Goal: Task Accomplishment & Management: Use online tool/utility

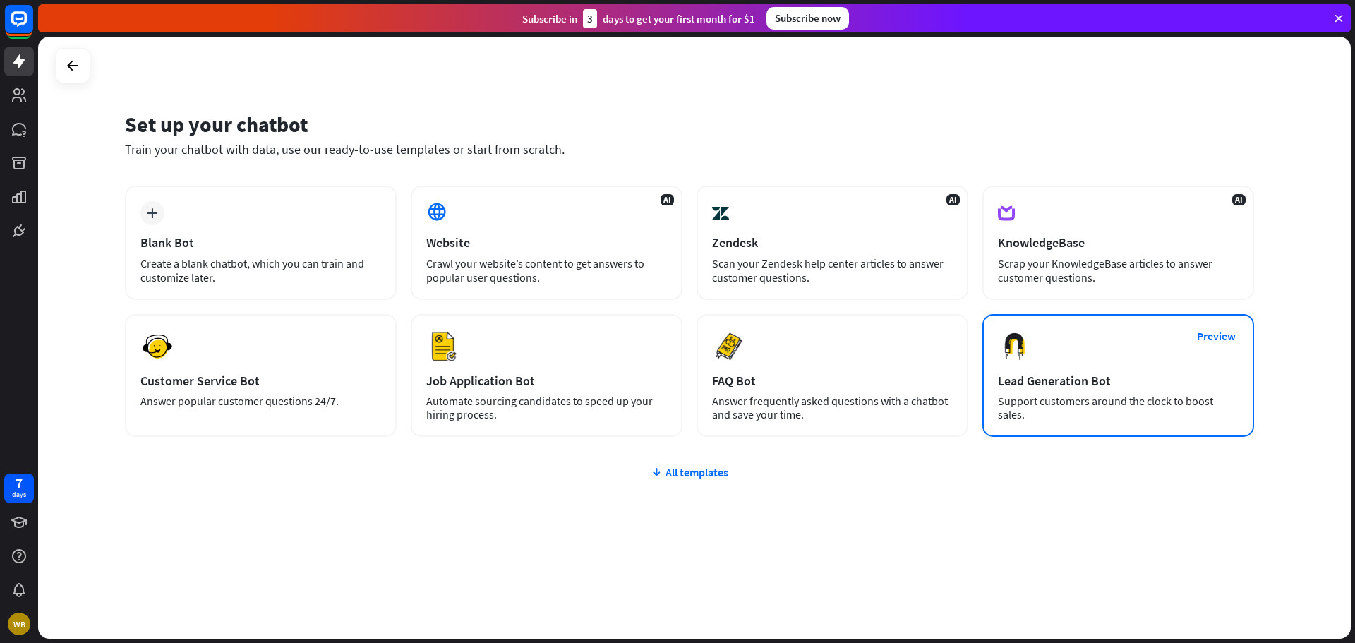
click at [1026, 387] on div "Lead Generation Bot" at bounding box center [1118, 381] width 241 height 16
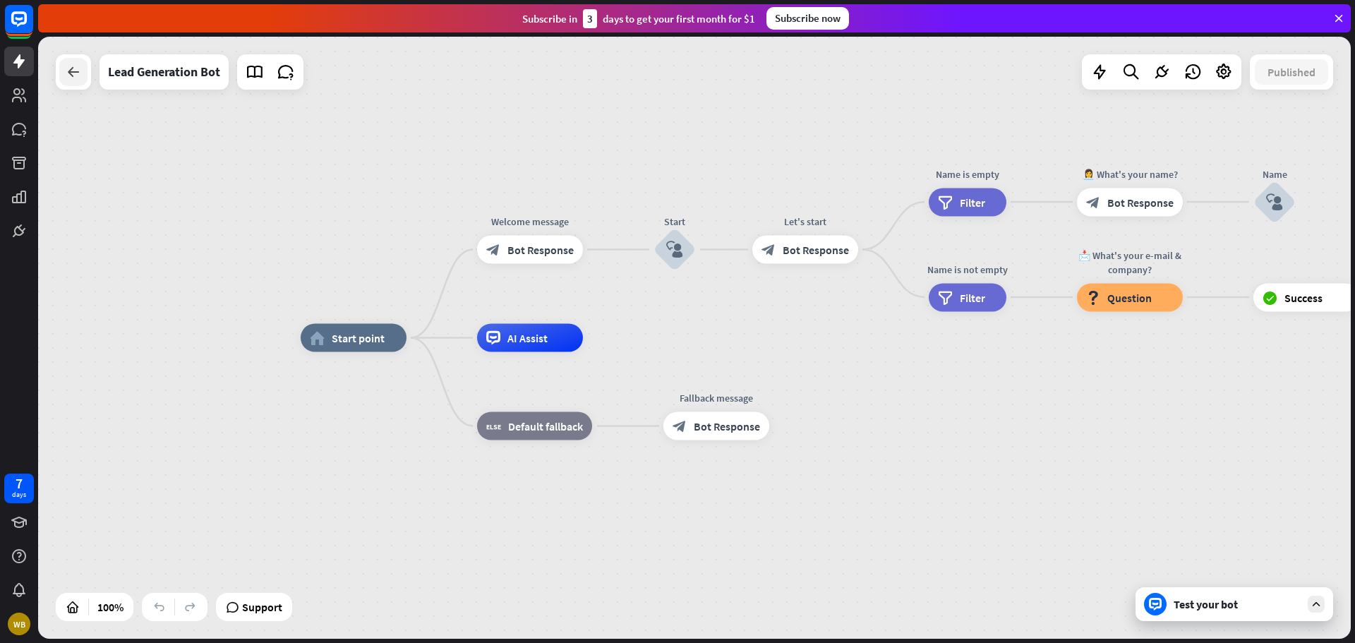
click at [77, 81] on div at bounding box center [73, 72] width 28 height 28
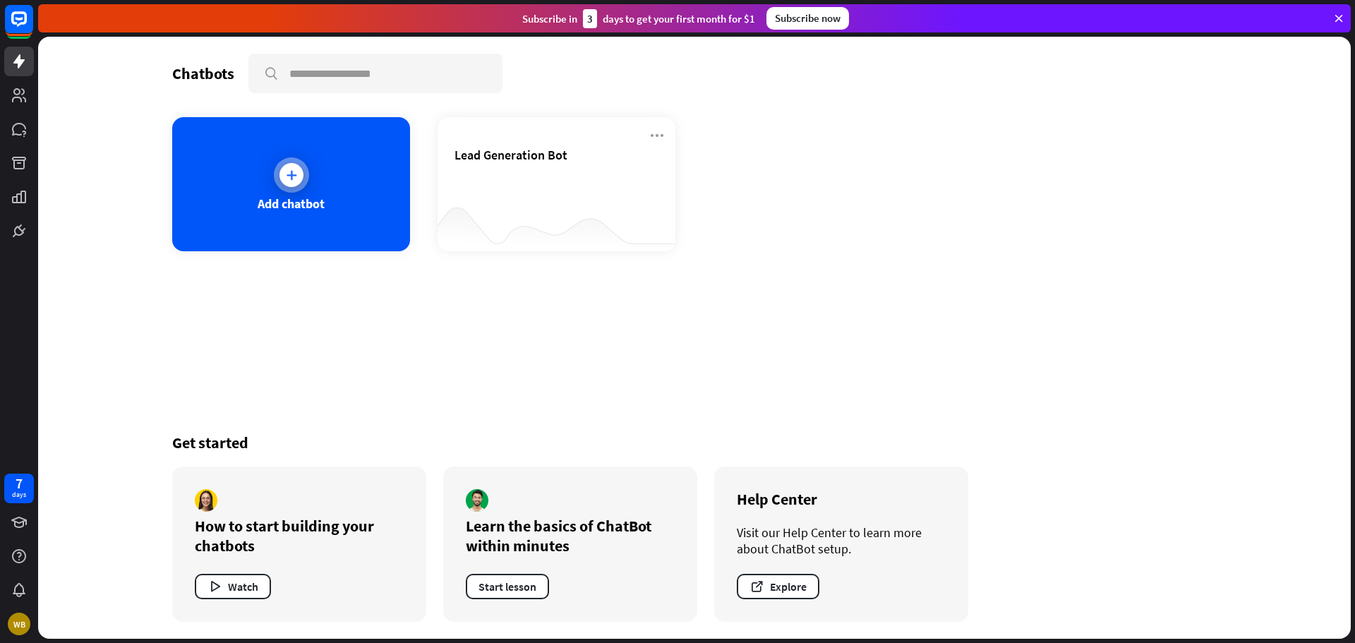
click at [279, 188] on div "Add chatbot" at bounding box center [291, 184] width 238 height 134
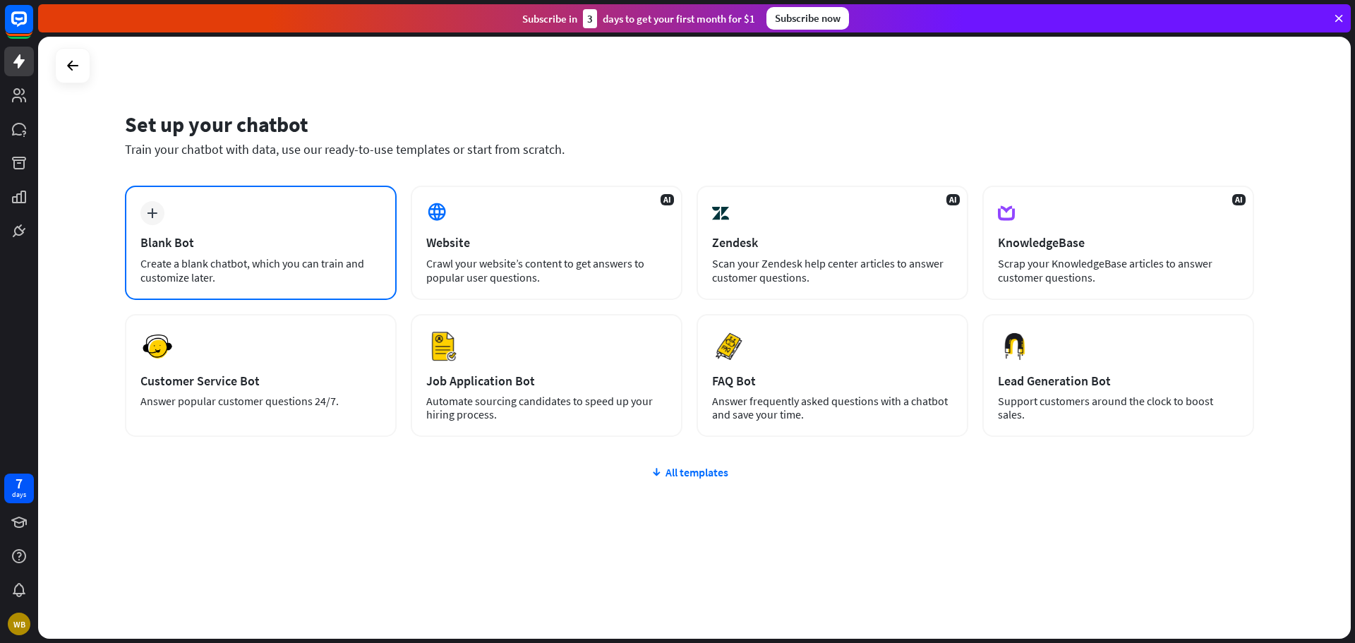
click at [190, 234] on div "plus Blank Bot Create a blank chatbot, which you can train and customize later." at bounding box center [261, 243] width 272 height 114
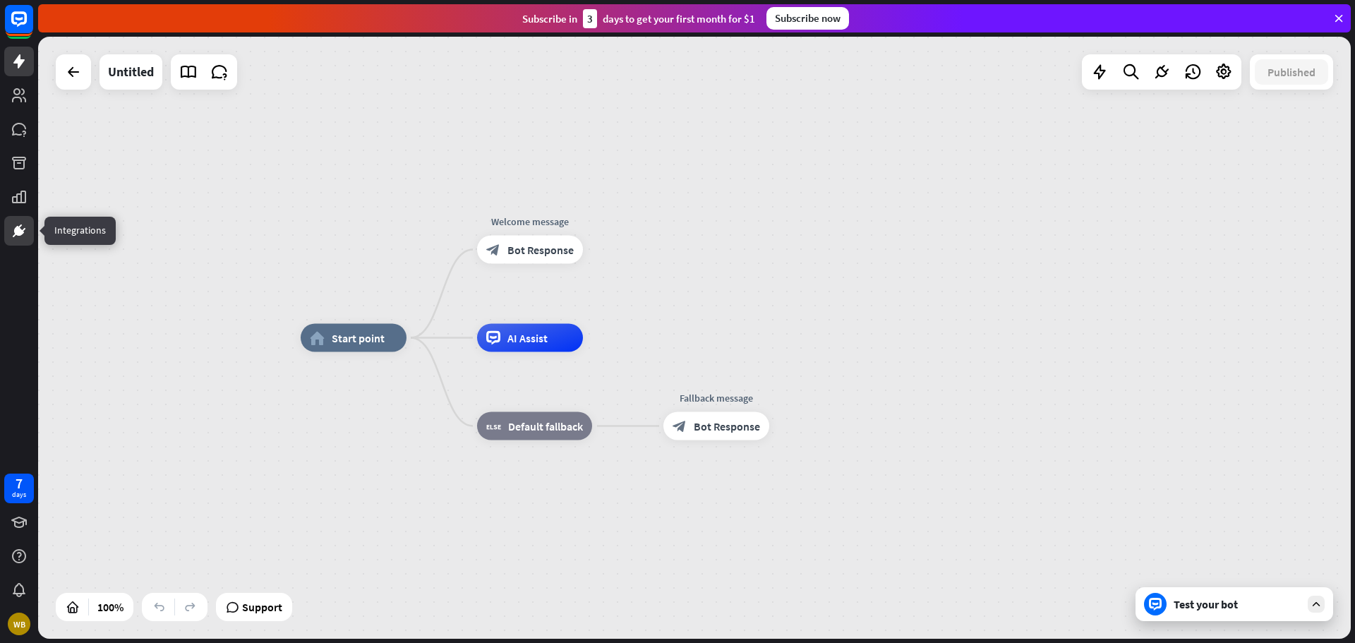
click at [27, 233] on icon at bounding box center [19, 230] width 17 height 17
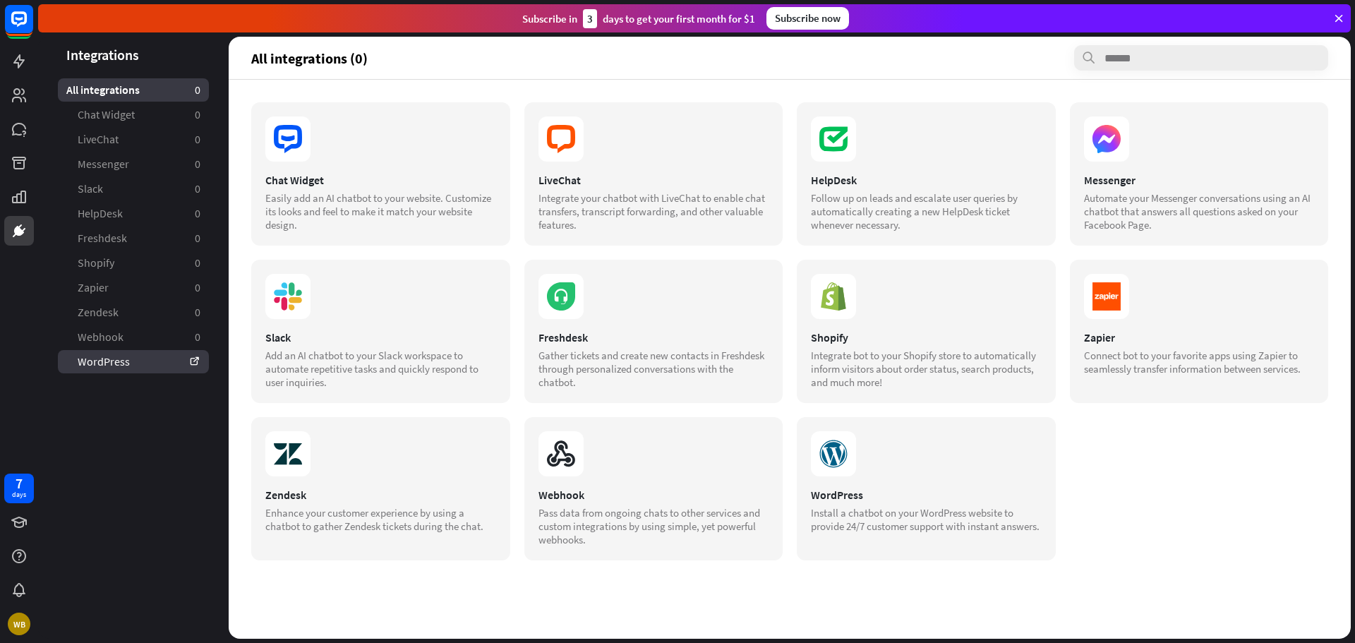
click at [112, 356] on link "WordPress" at bounding box center [133, 361] width 151 height 23
click at [18, 64] on icon at bounding box center [18, 61] width 11 height 14
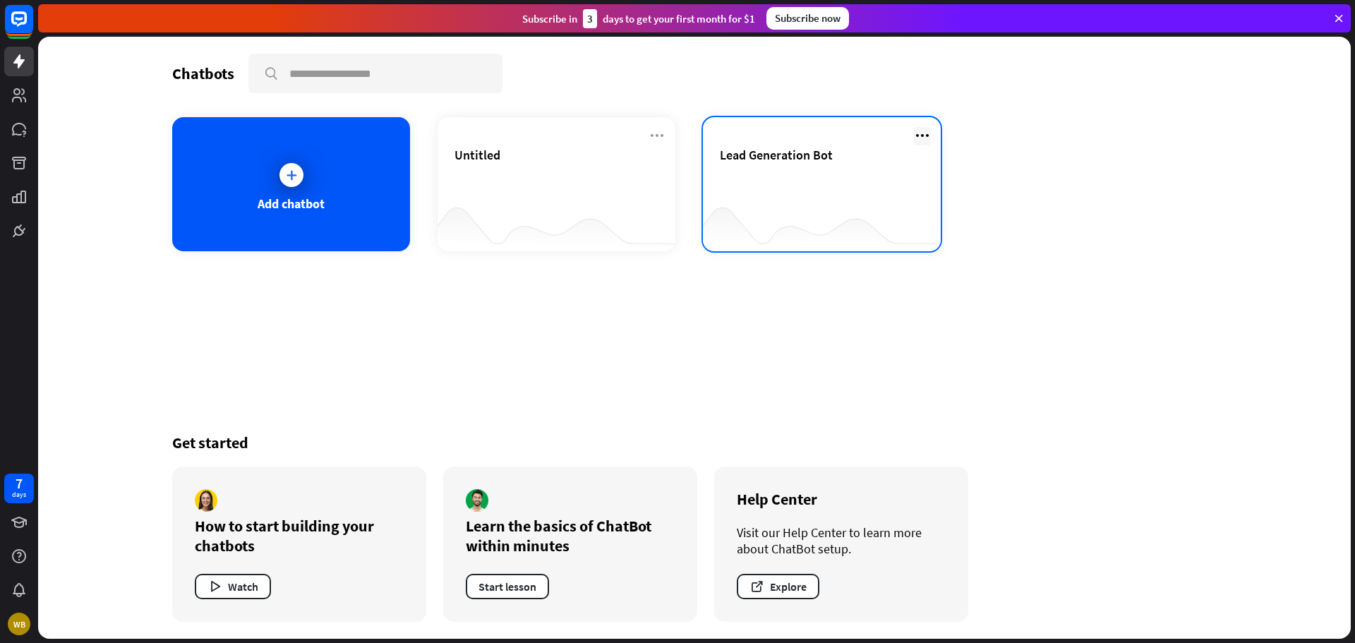
click at [925, 128] on icon at bounding box center [922, 135] width 17 height 17
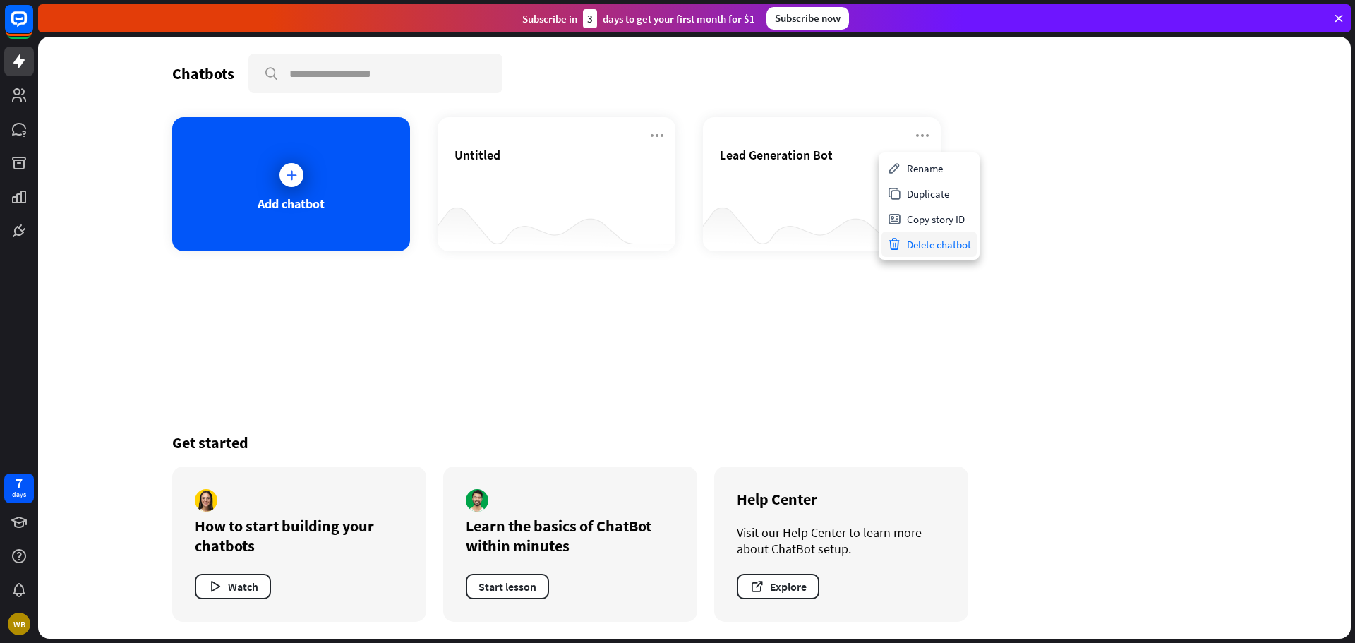
click at [925, 248] on div "Delete chatbot" at bounding box center [929, 244] width 95 height 25
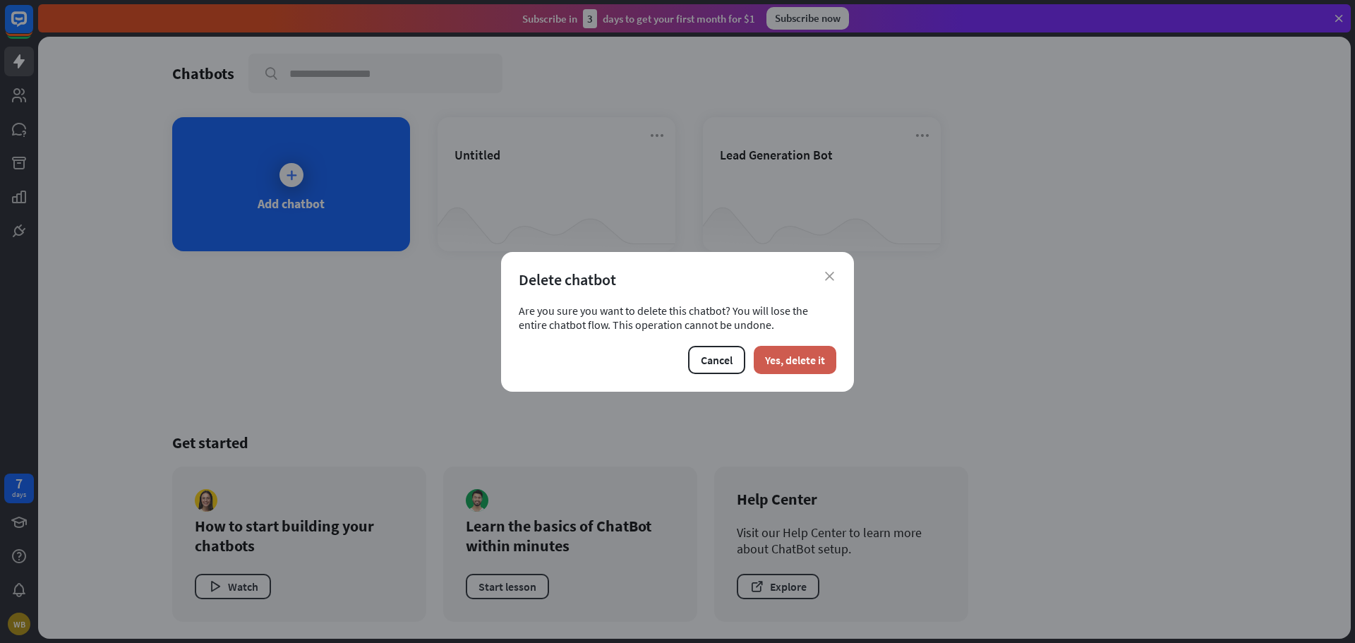
click at [800, 369] on button "Yes, delete it" at bounding box center [795, 360] width 83 height 28
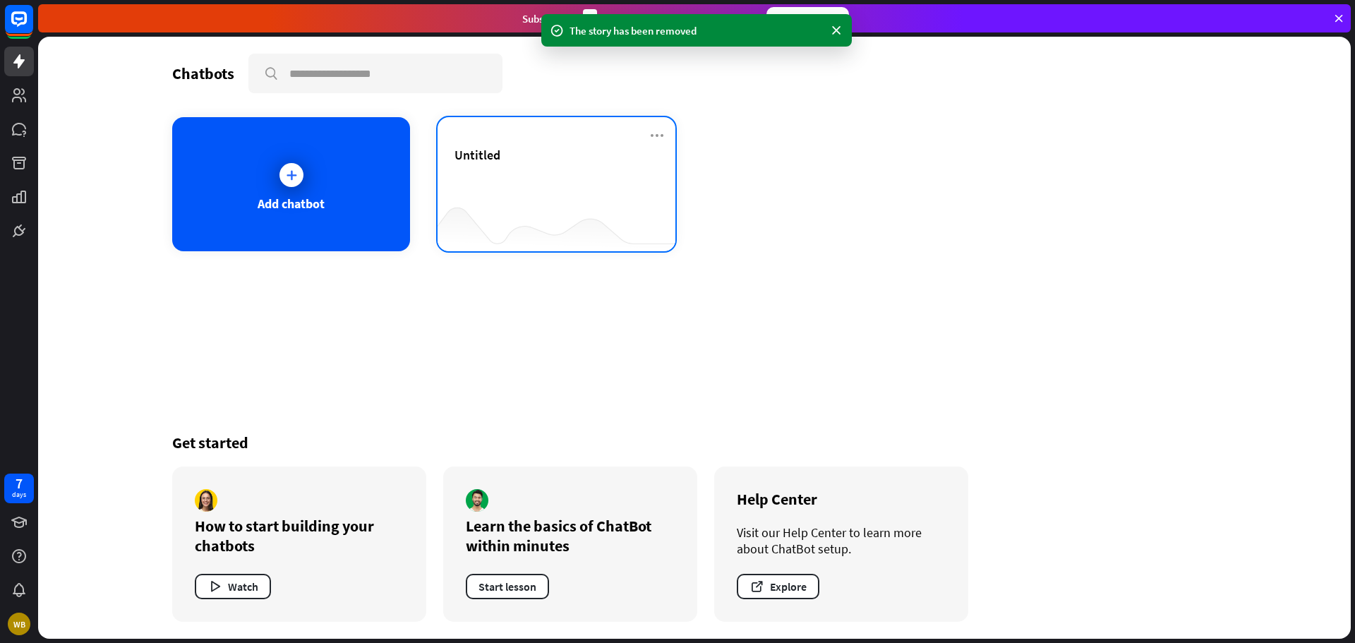
click at [604, 184] on div "Untitled" at bounding box center [557, 171] width 204 height 49
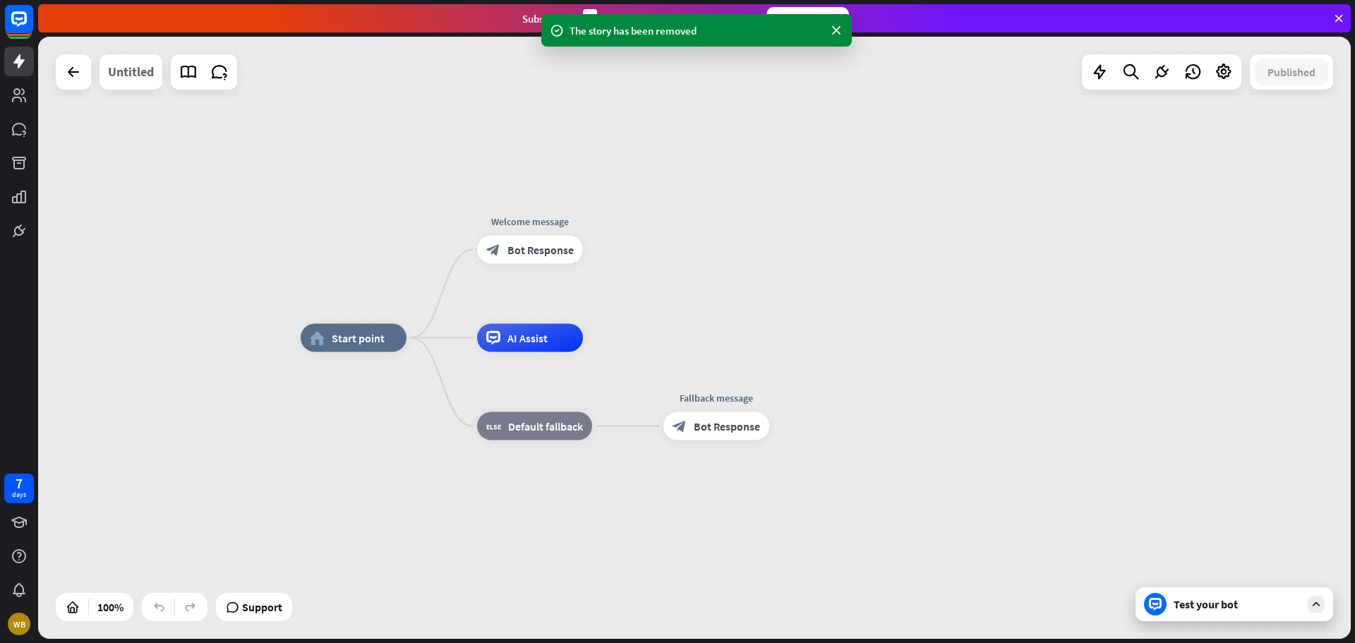
click at [146, 64] on div "Untitled" at bounding box center [131, 71] width 46 height 35
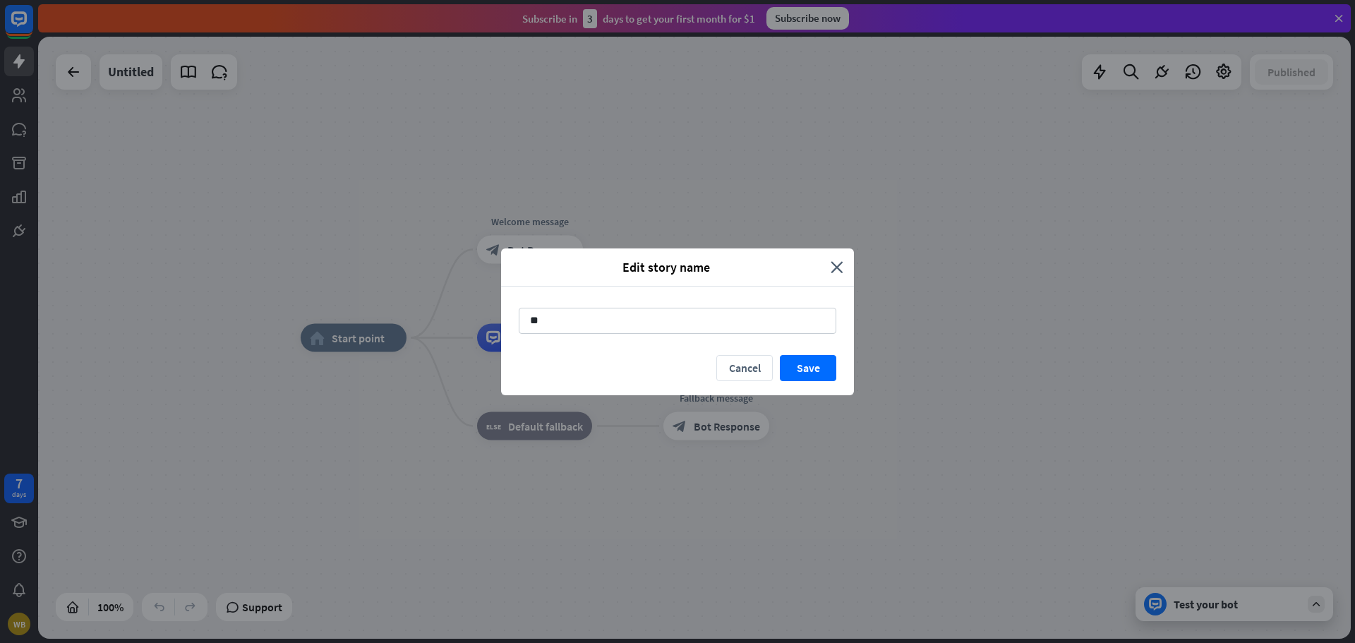
type input "*"
type input "**********"
click at [816, 369] on button "Save" at bounding box center [808, 368] width 56 height 26
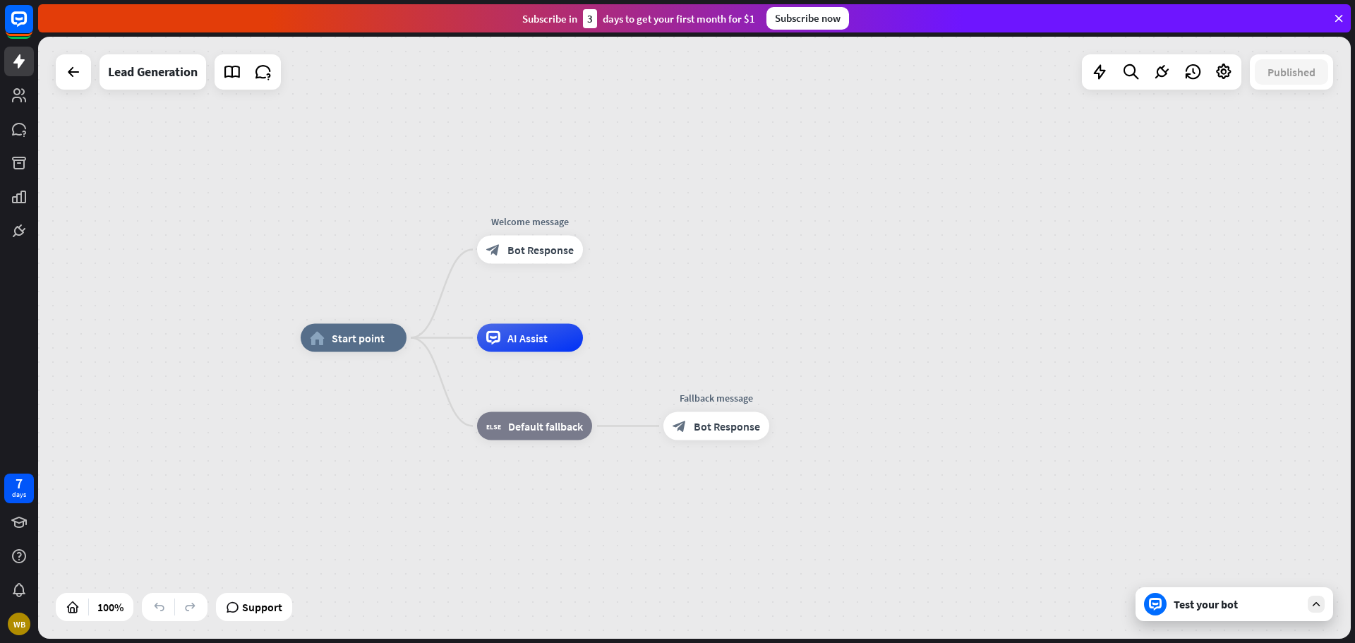
click at [1216, 612] on div "Test your bot" at bounding box center [1235, 604] width 198 height 34
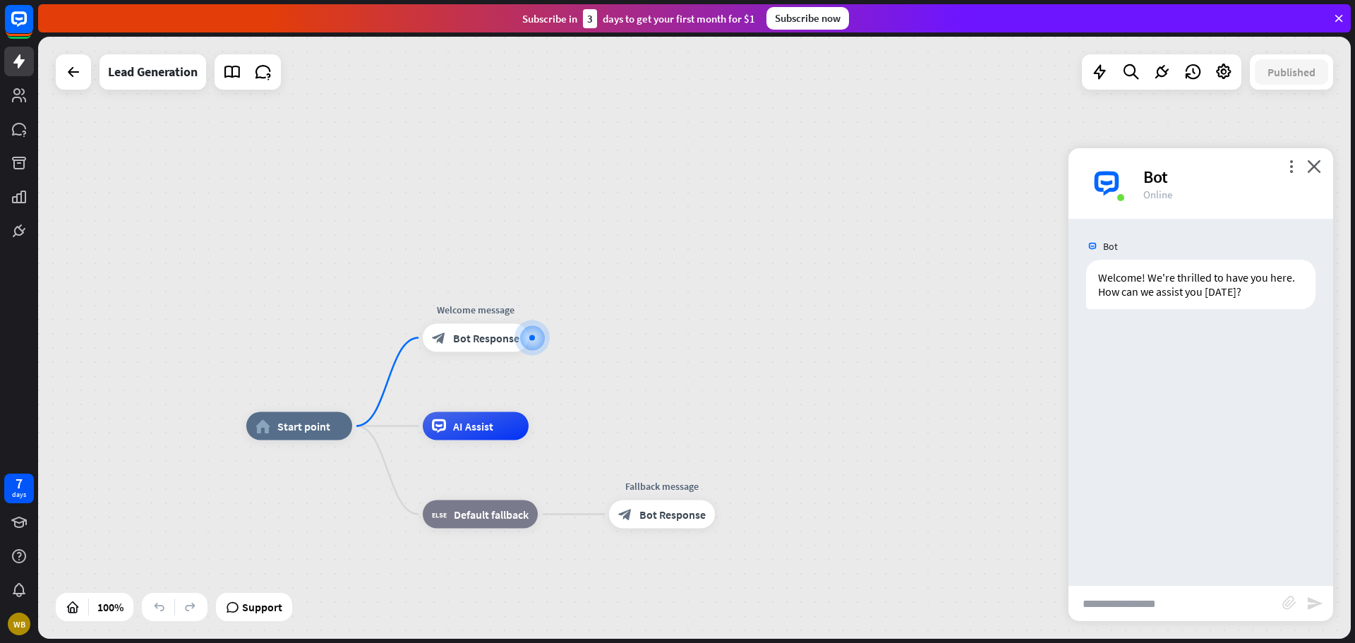
click at [1134, 601] on input "text" at bounding box center [1176, 603] width 214 height 35
type input "**********"
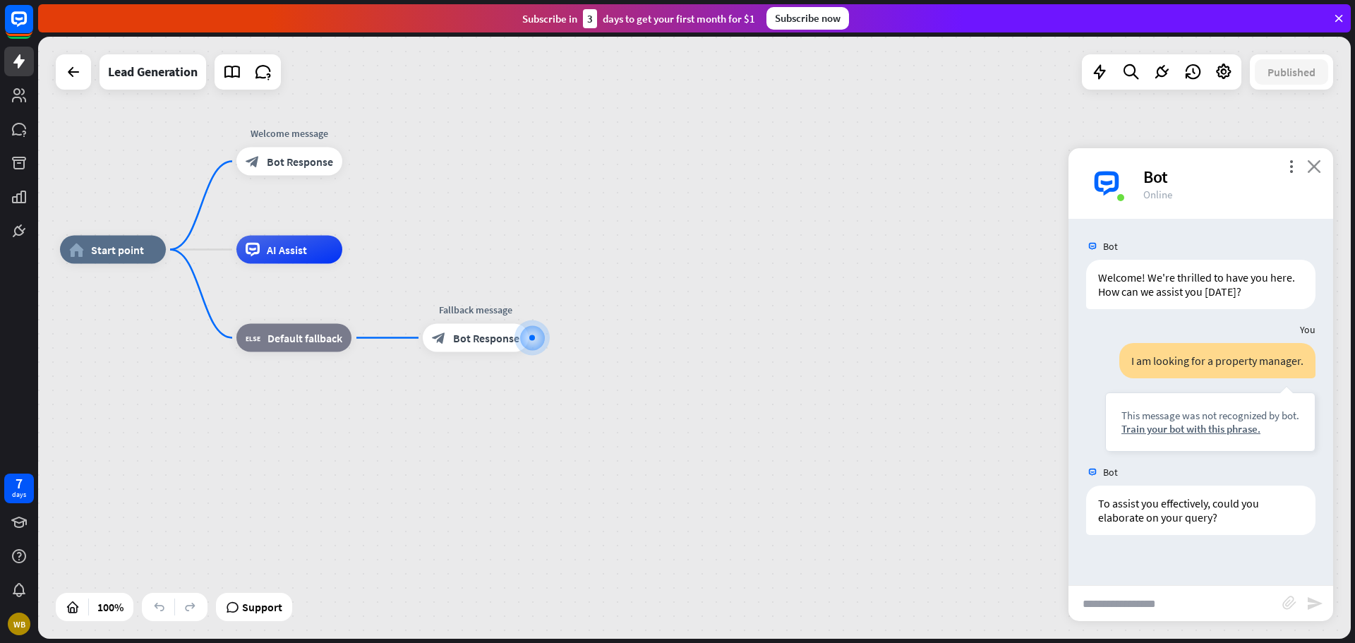
click at [1316, 167] on icon "close" at bounding box center [1314, 166] width 14 height 13
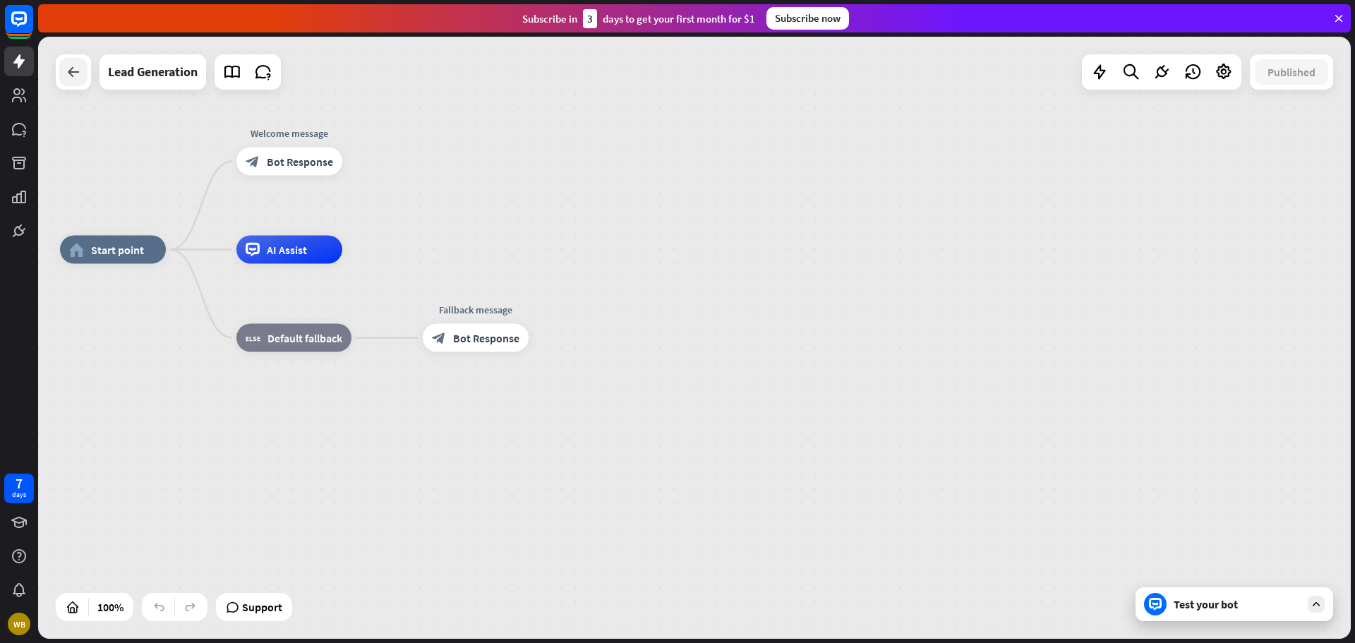
click at [76, 74] on icon at bounding box center [73, 72] width 17 height 17
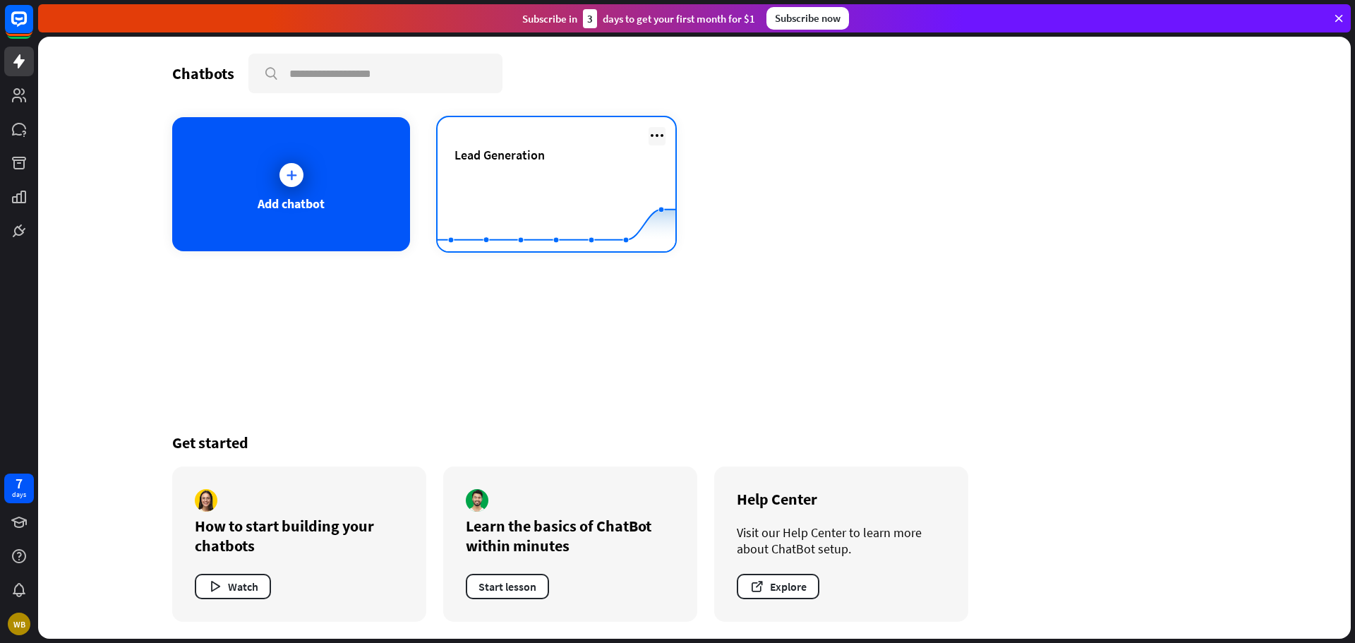
click at [657, 133] on icon at bounding box center [657, 135] width 17 height 17
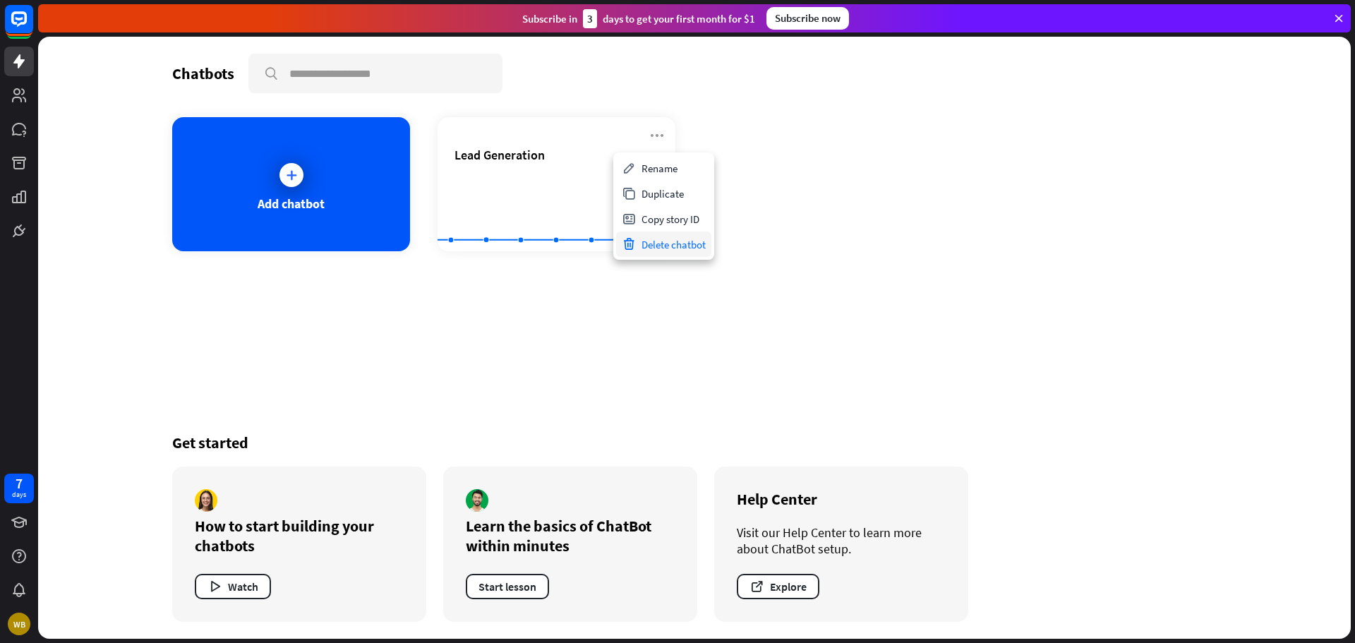
click at [657, 246] on div "Delete chatbot" at bounding box center [663, 244] width 95 height 25
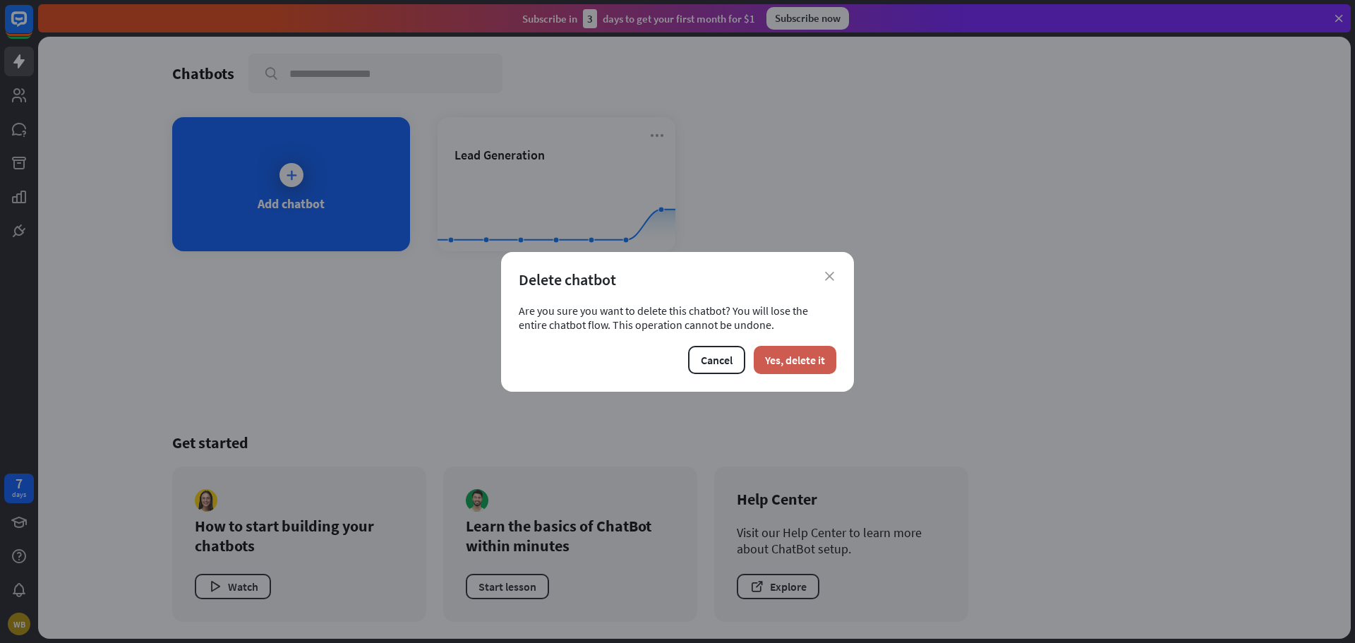
click at [793, 361] on button "Yes, delete it" at bounding box center [795, 360] width 83 height 28
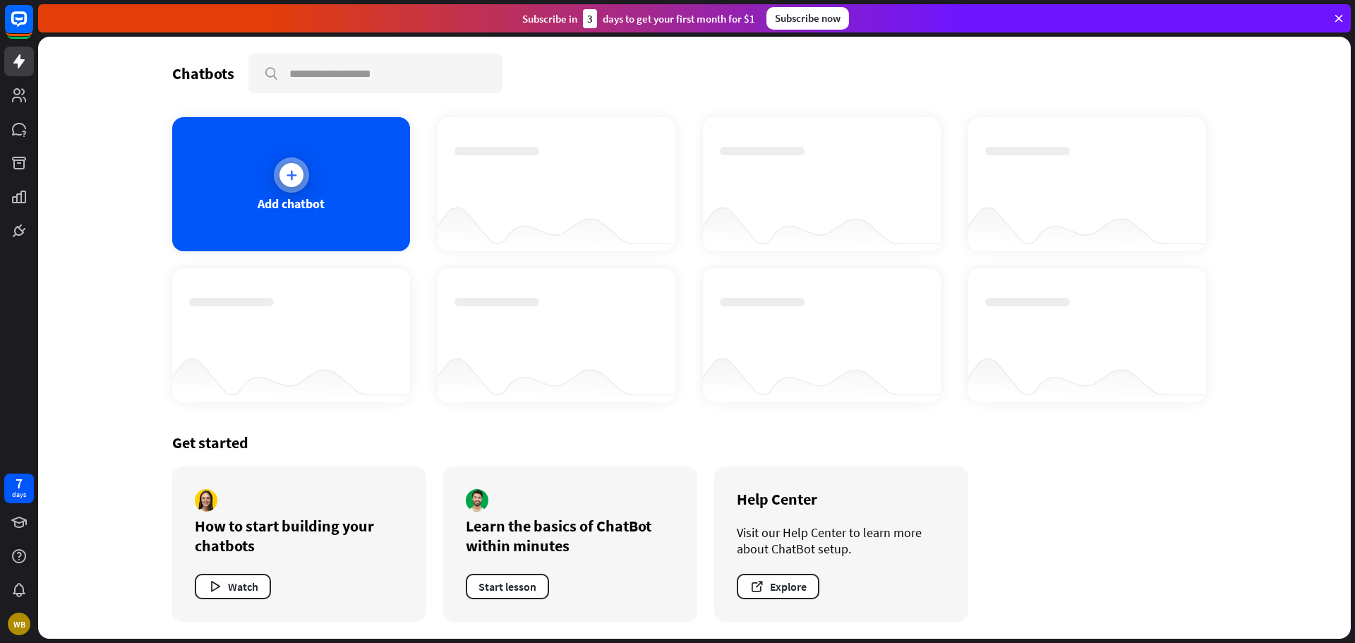
click at [295, 172] on icon at bounding box center [291, 175] width 14 height 14
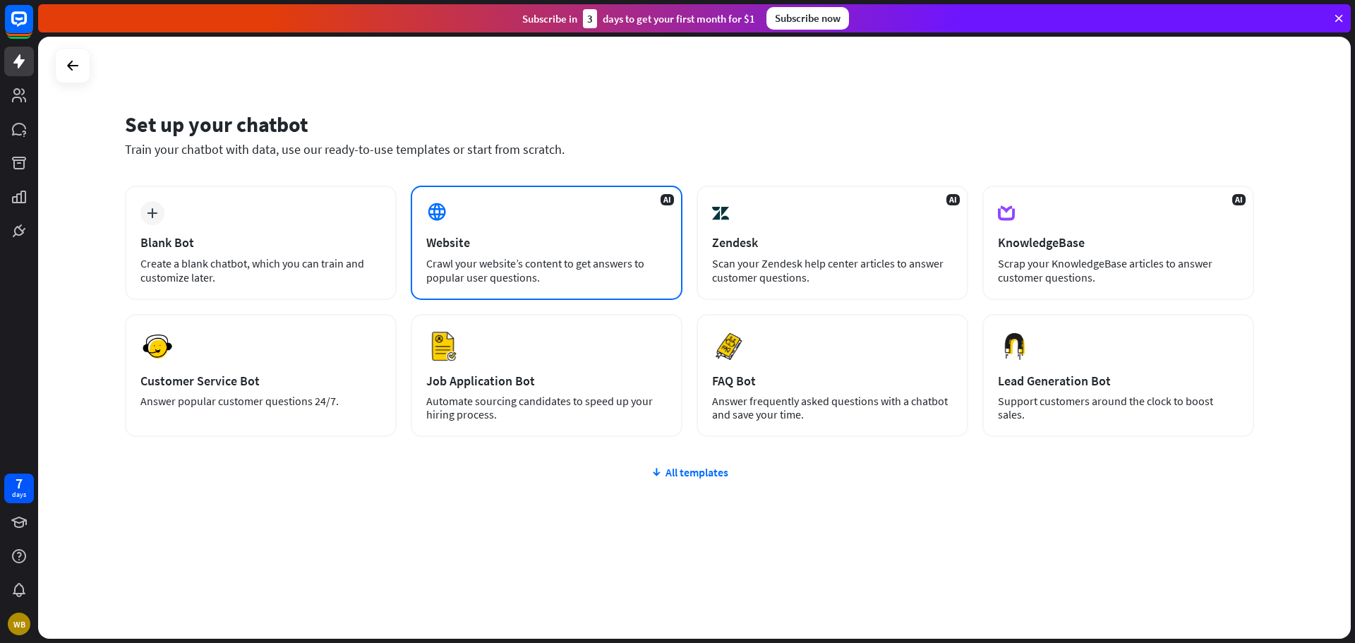
click at [499, 242] on div "Website" at bounding box center [546, 242] width 241 height 16
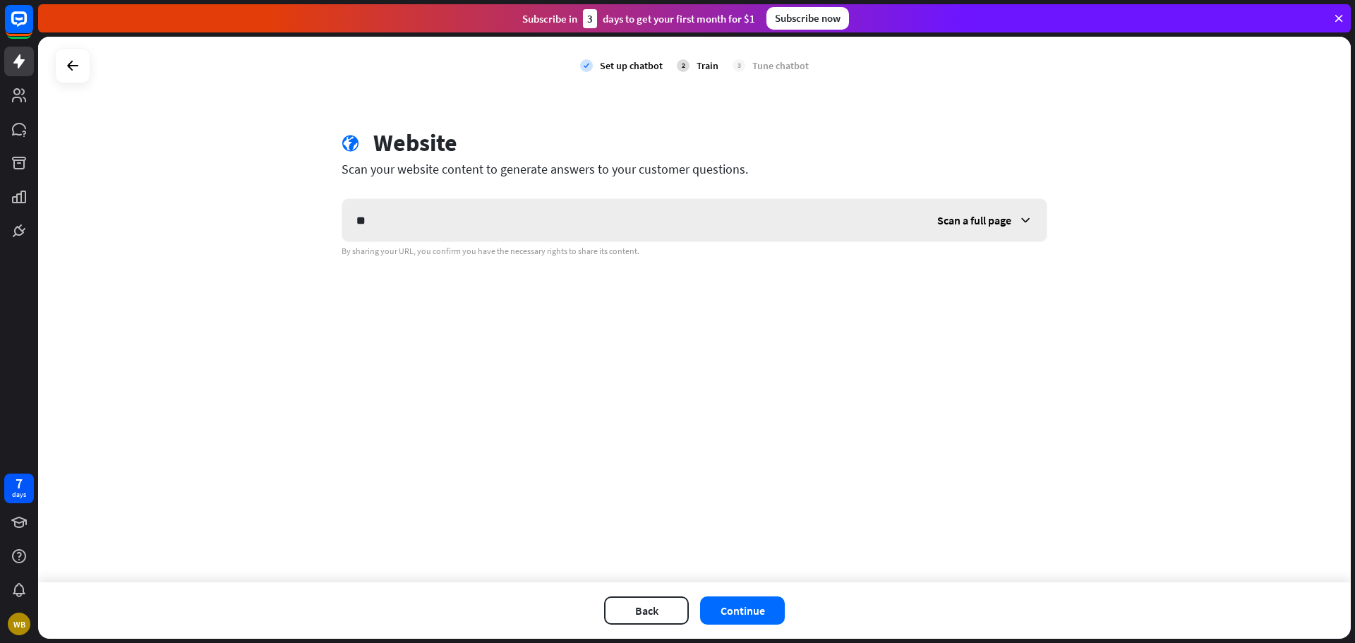
type input "*"
click at [1009, 224] on span "Scan a full page" at bounding box center [974, 220] width 74 height 14
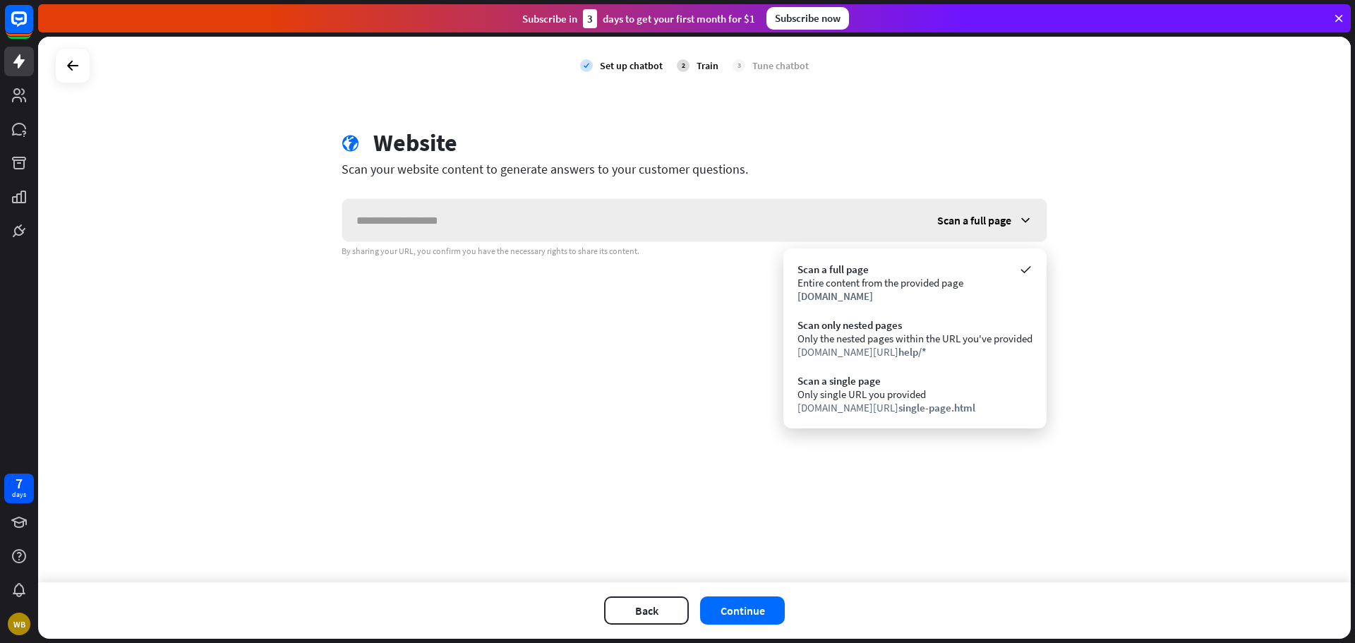
click at [1026, 210] on div "Scan a full page" at bounding box center [985, 220] width 124 height 42
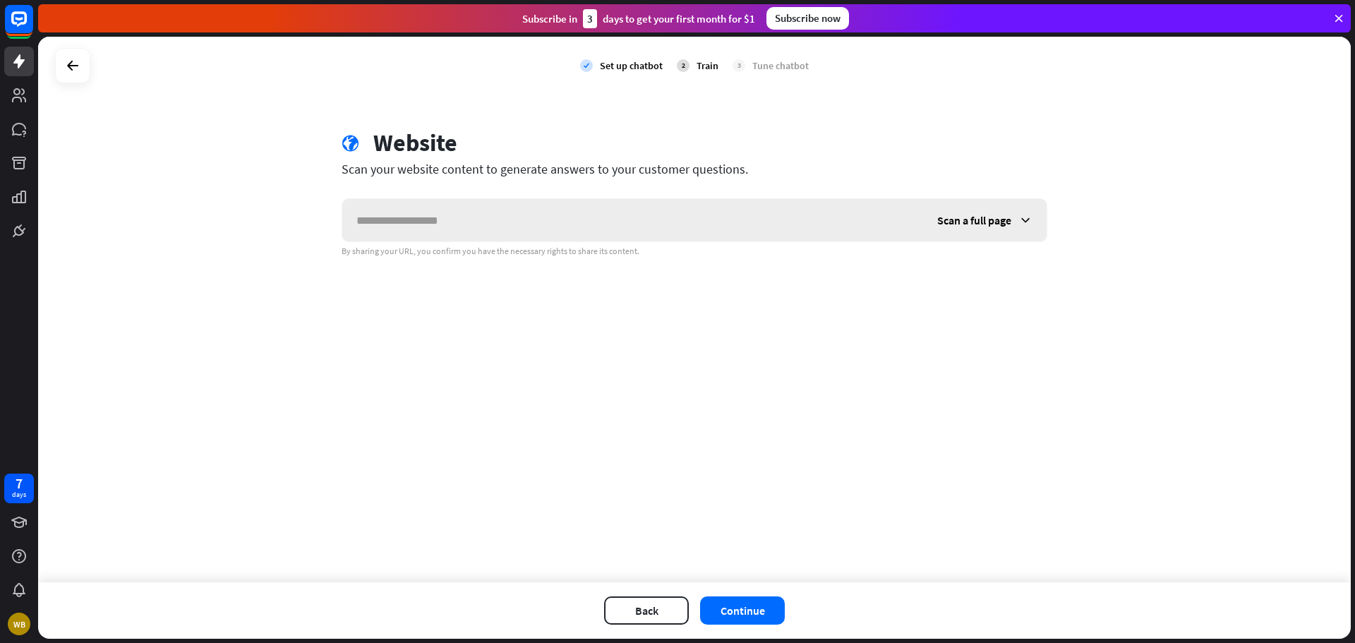
click at [1019, 222] on icon at bounding box center [1026, 220] width 14 height 14
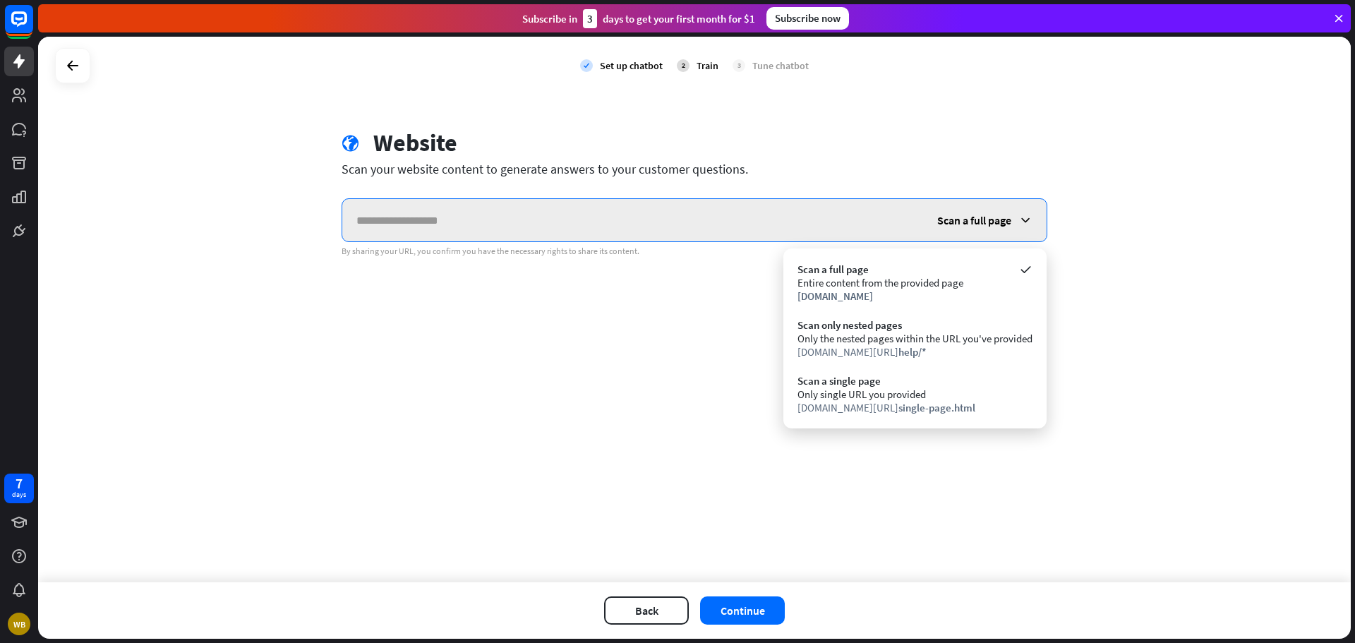
click at [493, 221] on input "text" at bounding box center [632, 220] width 581 height 42
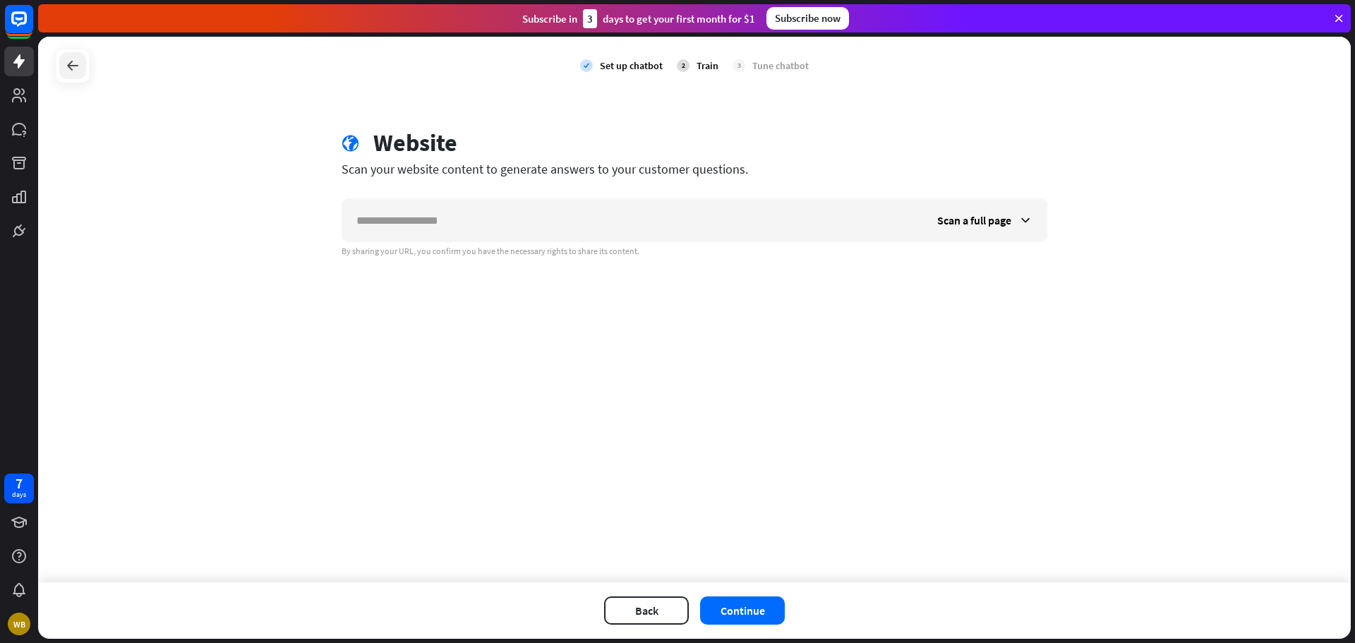
click at [66, 71] on icon at bounding box center [72, 65] width 17 height 17
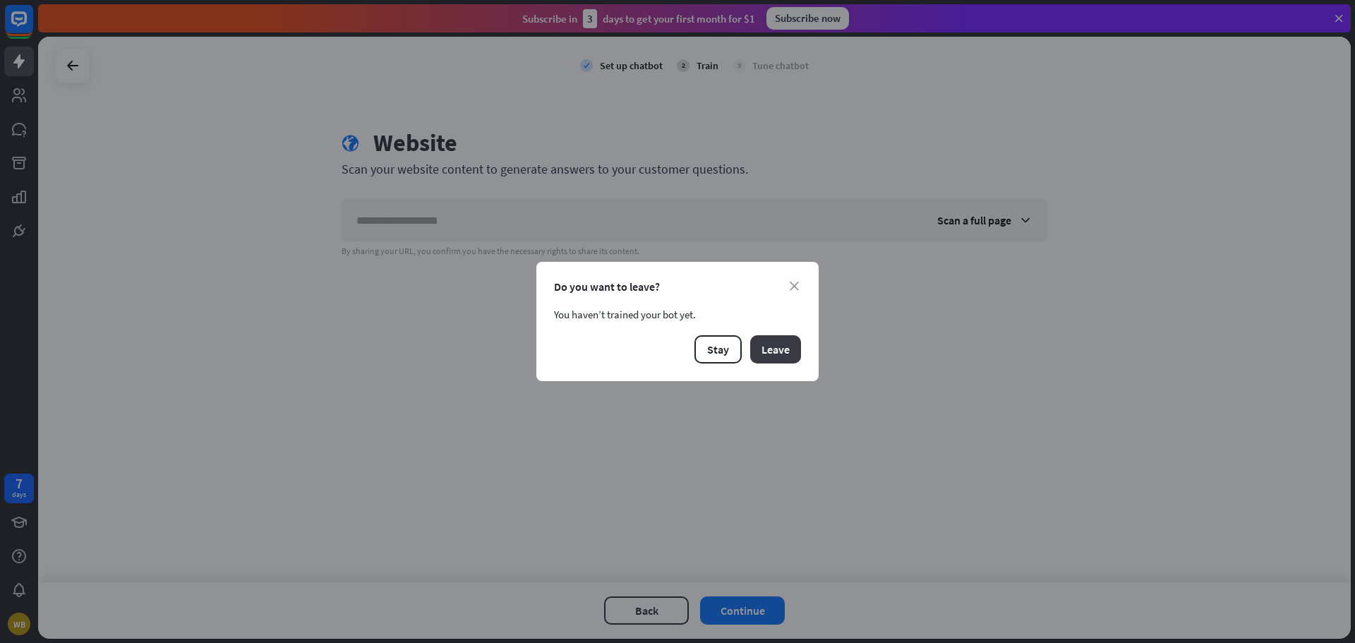
click at [776, 349] on button "Leave" at bounding box center [775, 349] width 51 height 28
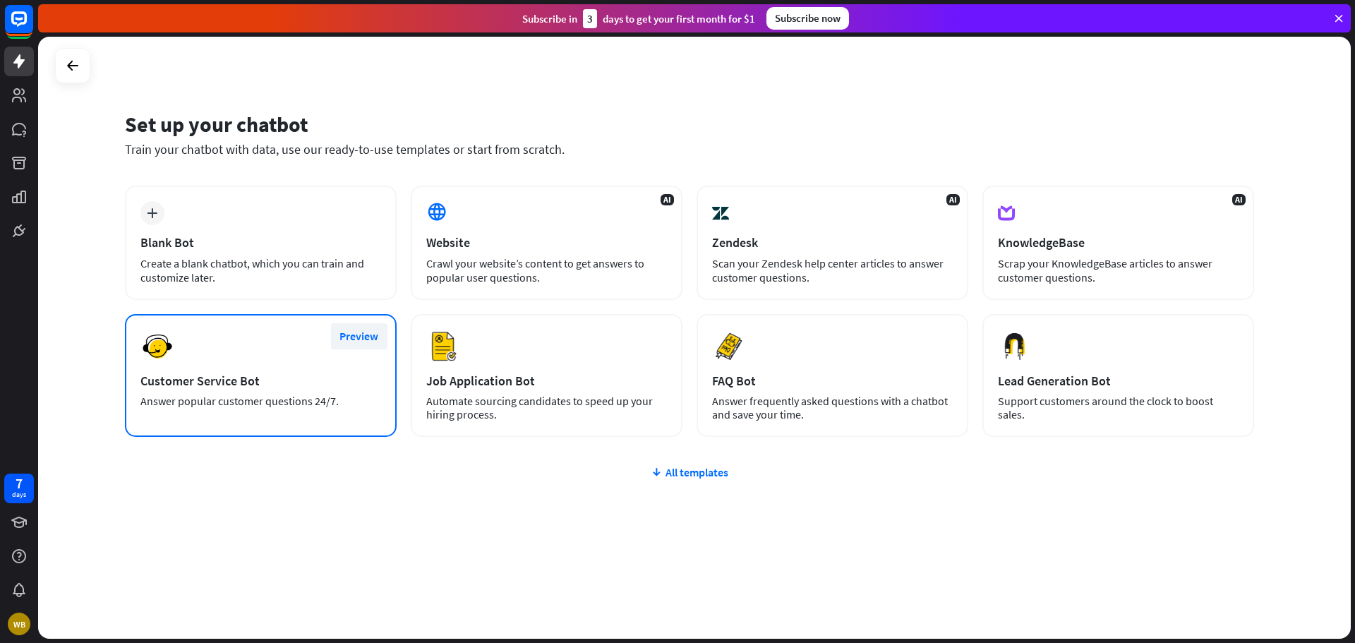
click at [344, 333] on button "Preview" at bounding box center [359, 336] width 56 height 26
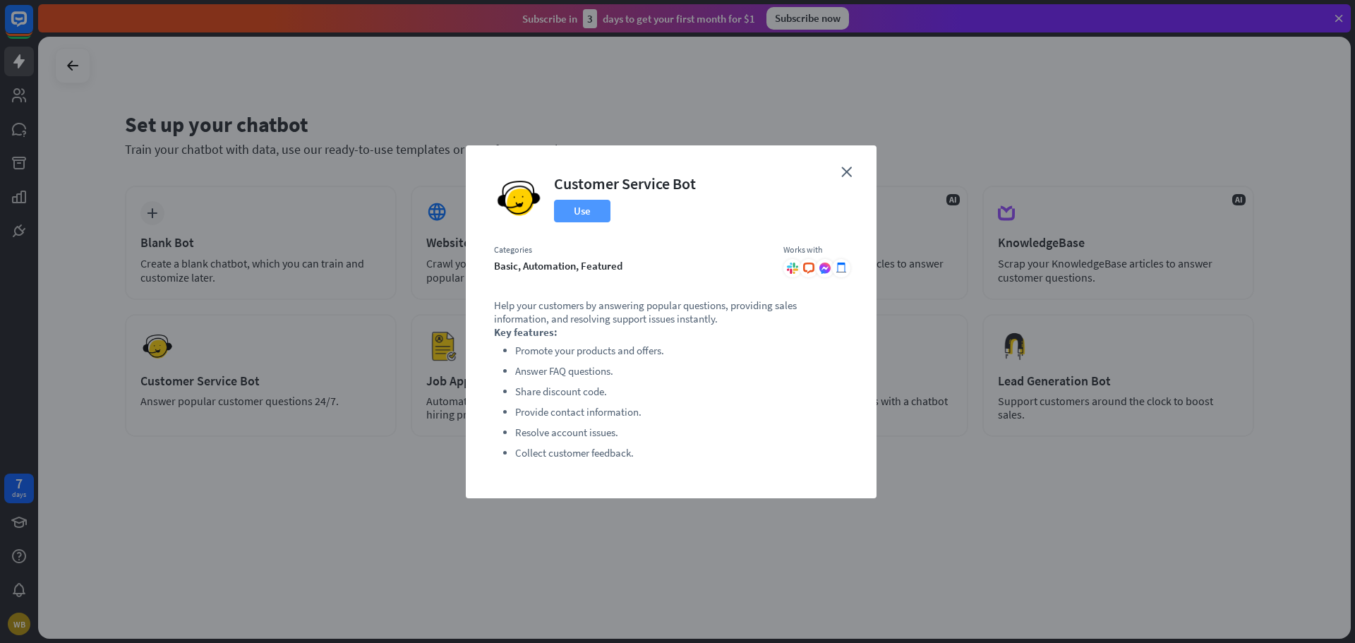
click at [582, 207] on button "Use" at bounding box center [582, 211] width 56 height 23
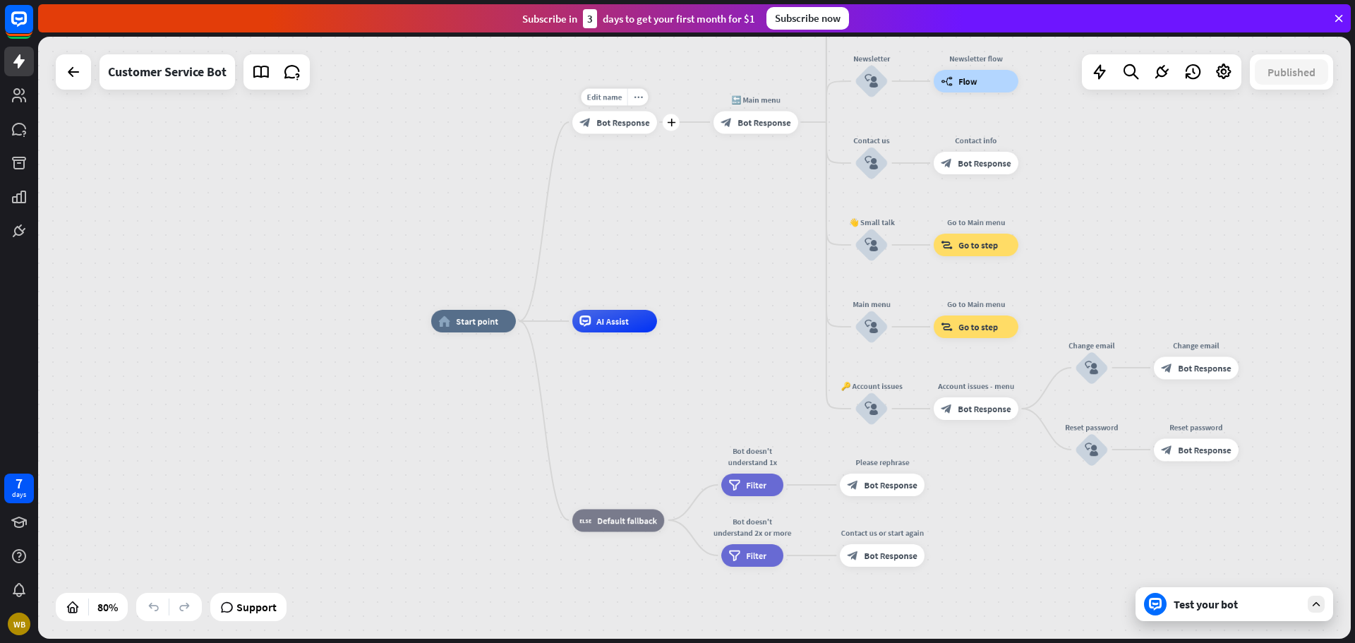
click at [628, 120] on span "Bot Response" at bounding box center [622, 121] width 53 height 11
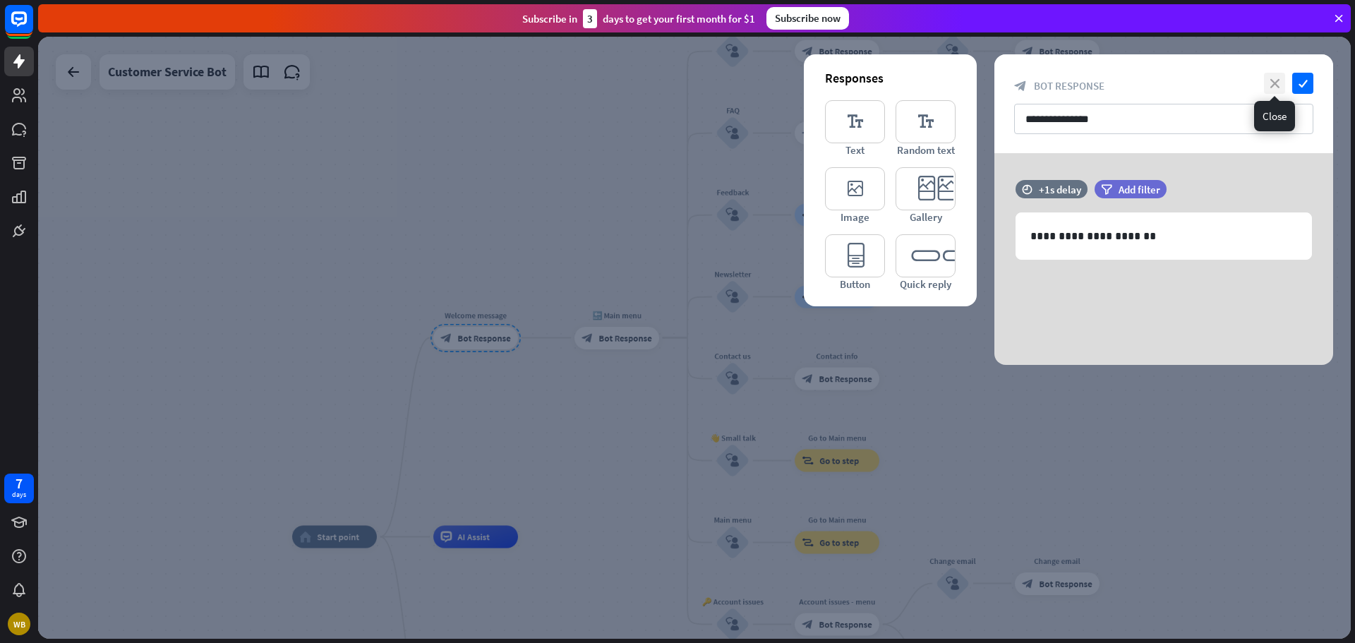
click at [1279, 85] on icon "close" at bounding box center [1274, 83] width 21 height 21
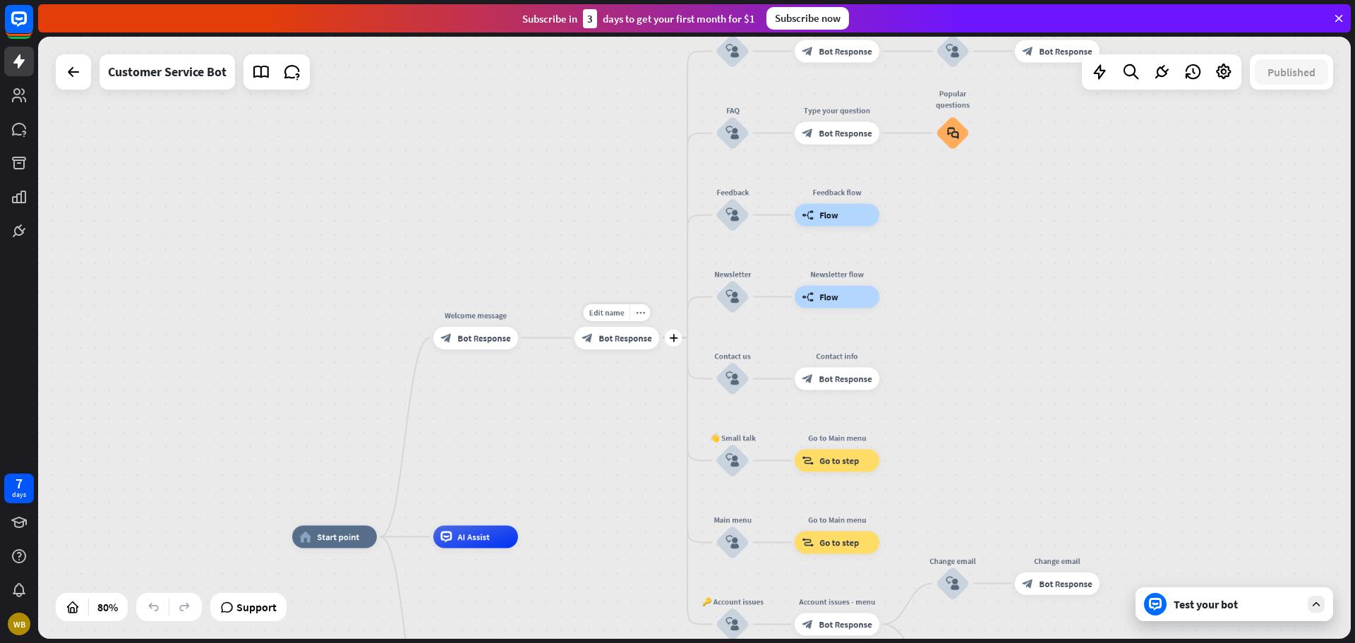
click at [622, 340] on span "Bot Response" at bounding box center [625, 337] width 53 height 11
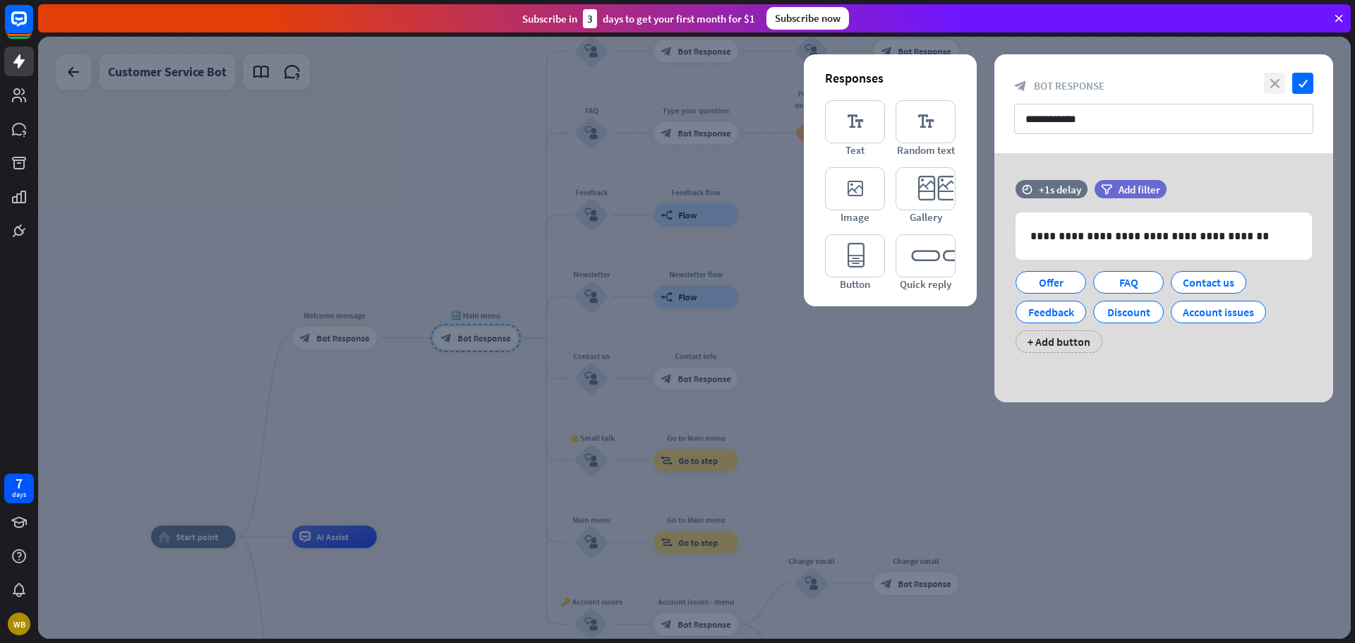
click at [1277, 83] on icon "close" at bounding box center [1274, 83] width 21 height 21
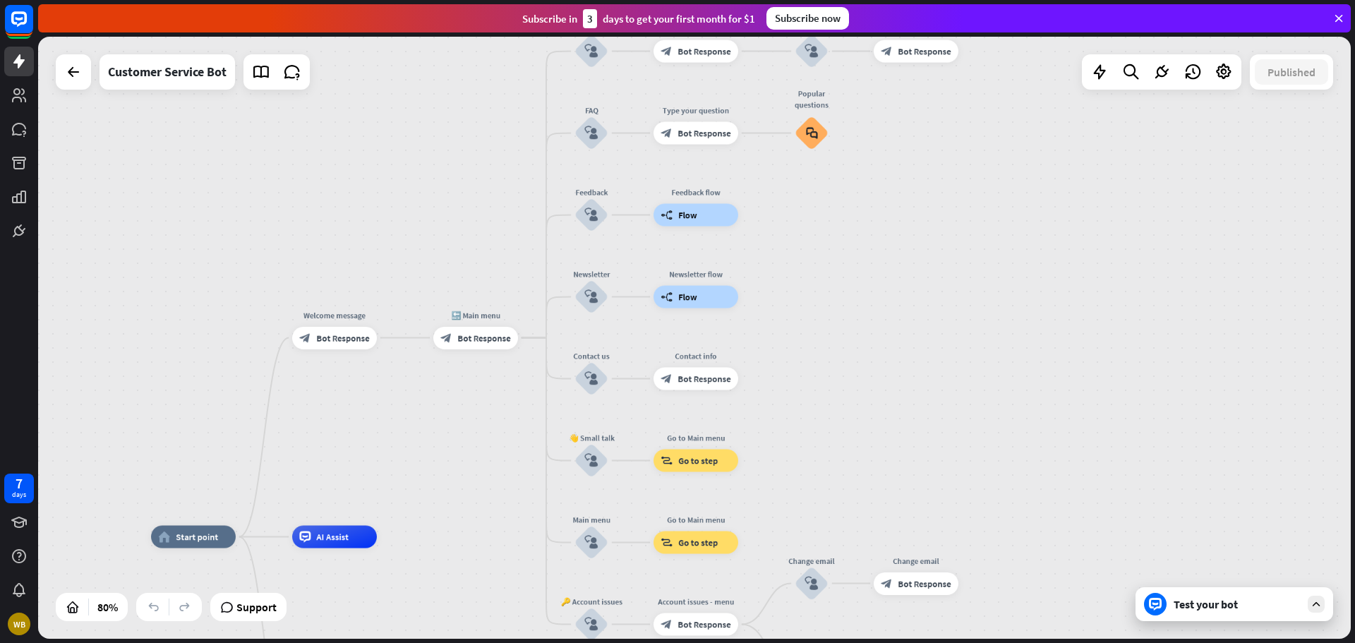
click at [1341, 14] on icon at bounding box center [1339, 18] width 13 height 13
